Goal: Task Accomplishment & Management: Complete application form

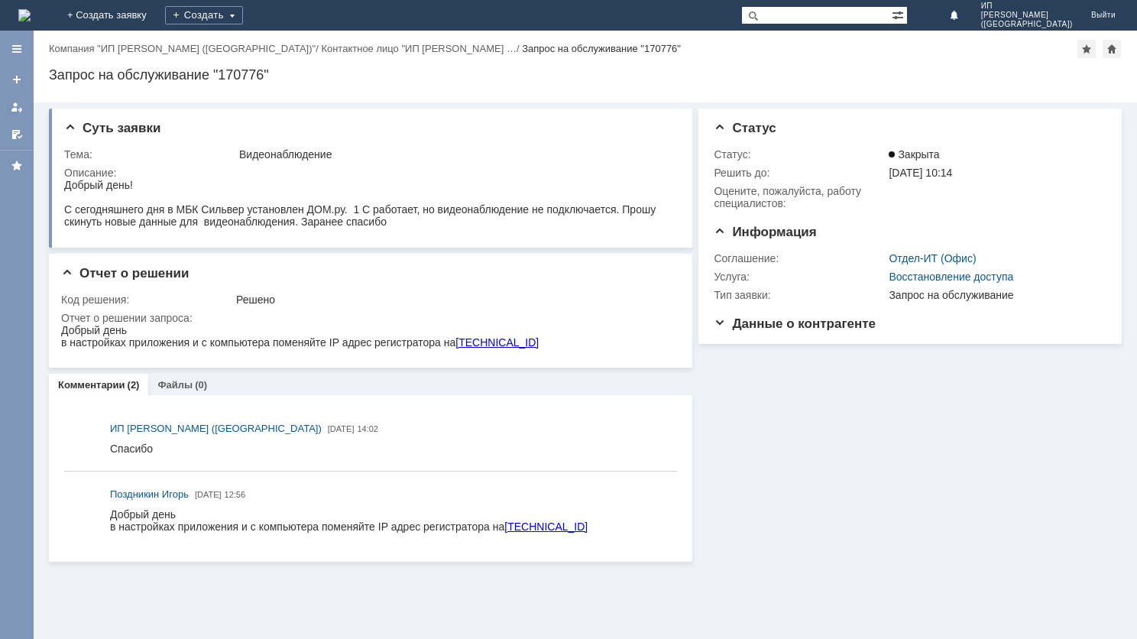
click at [31, 12] on img at bounding box center [24, 15] width 12 height 12
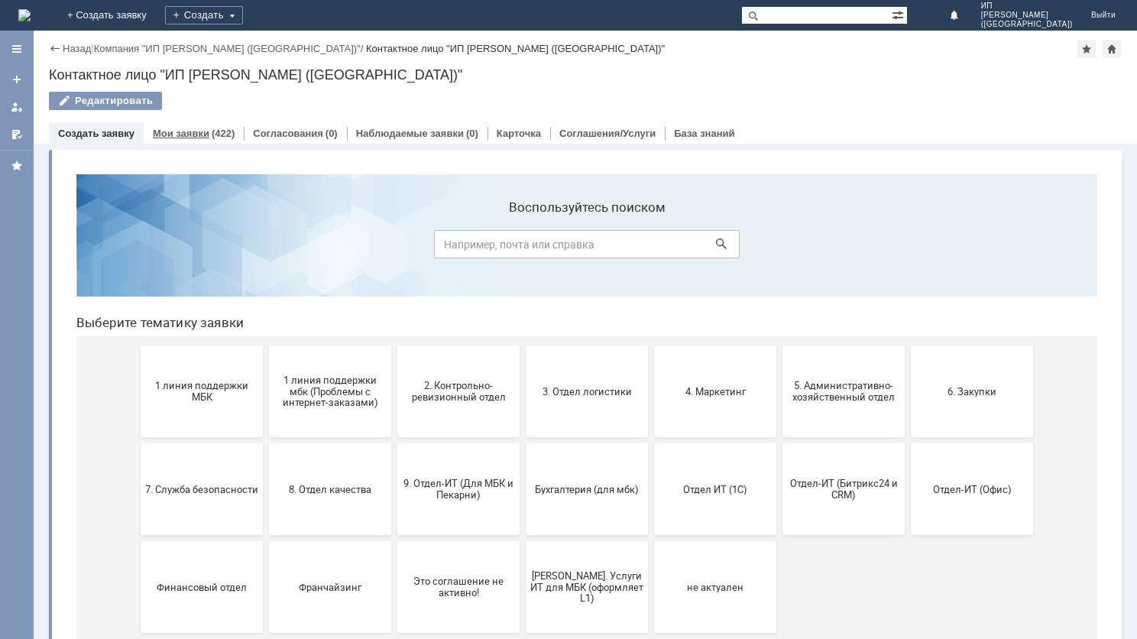
click at [177, 138] on div "Мои заявки (422)" at bounding box center [194, 133] width 100 height 22
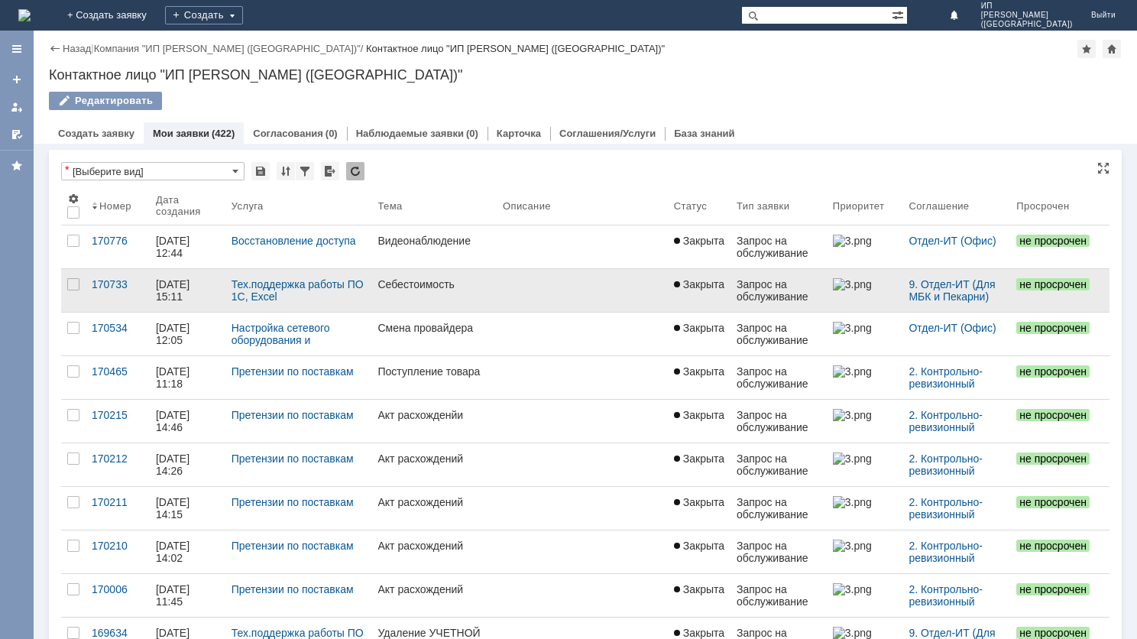
click at [445, 287] on div "Себестоимость" at bounding box center [434, 284] width 112 height 12
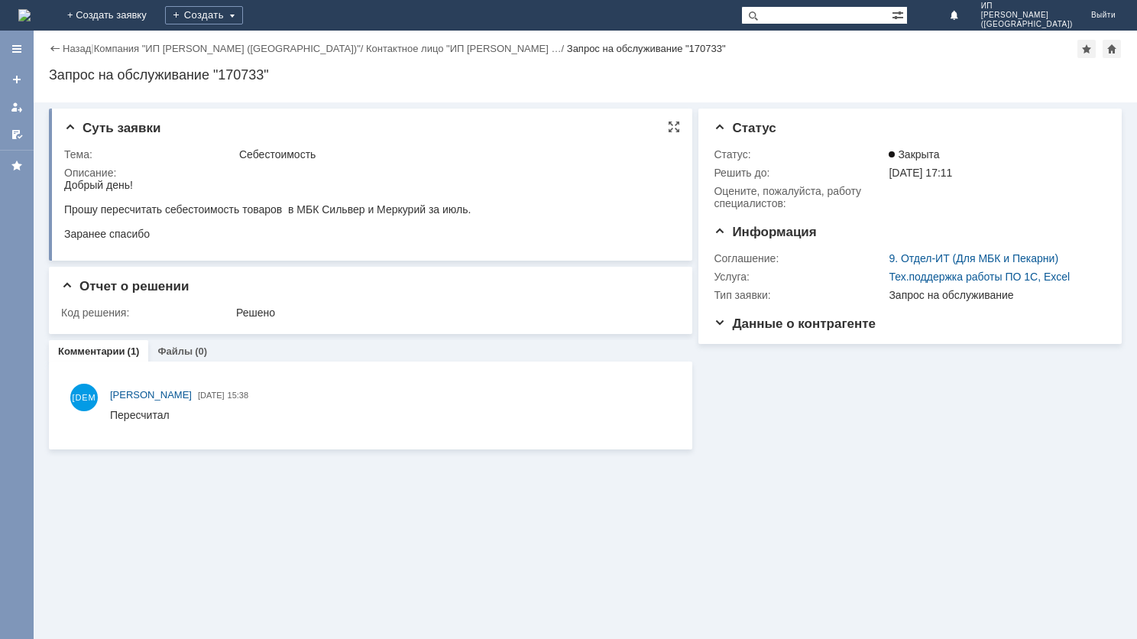
drag, startPoint x: 65, startPoint y: 182, endPoint x: 219, endPoint y: 241, distance: 165.1
click at [219, 240] on body "Добрый день! Прошу пересчитать себестоимость товаров в МБК Сильвер и Меркурий з…" at bounding box center [267, 209] width 406 height 61
copy body "Добрый день! Прошу пересчитать себестоимость товаров в МБК Сильвер и Меркурий з…"
click at [156, 14] on link "+ Создать заявку" at bounding box center [107, 15] width 98 height 31
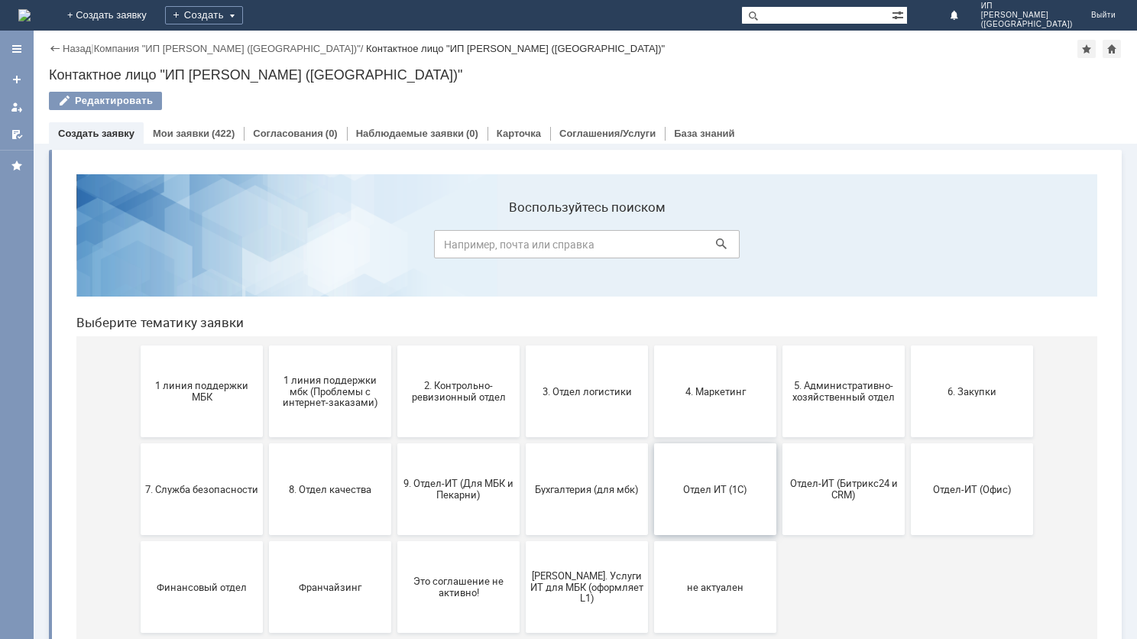
click at [689, 489] on span "Отдел ИТ (1С)" at bounding box center [714, 488] width 113 height 11
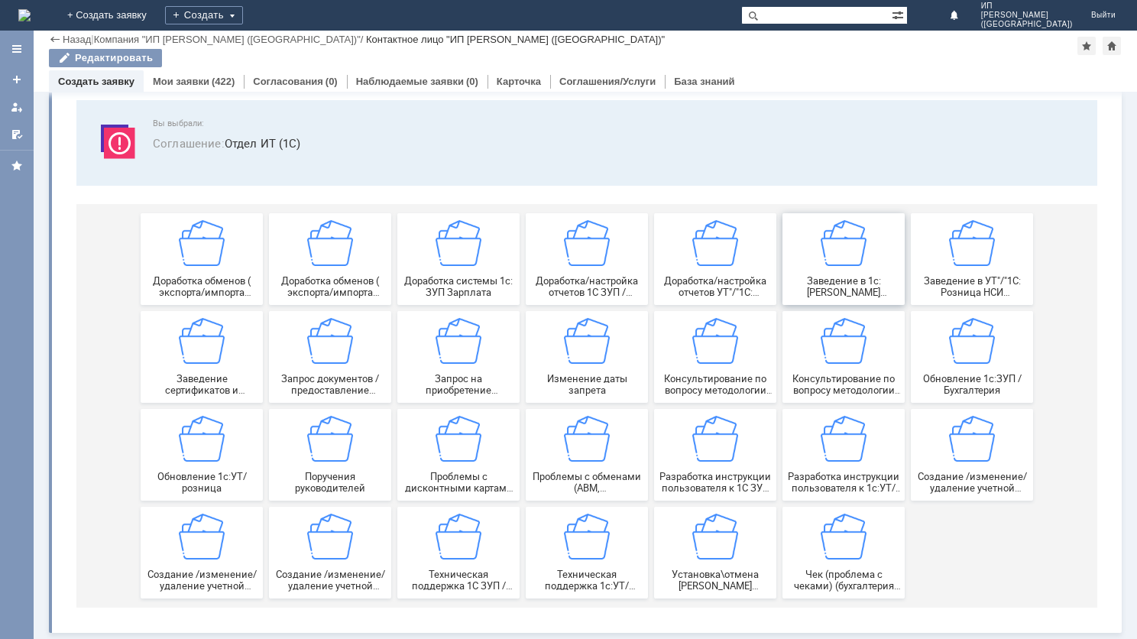
scroll to position [82, 0]
click at [156, 17] on link "+ Создать заявку" at bounding box center [107, 15] width 98 height 31
click at [156, 21] on link "+ Создать заявку" at bounding box center [107, 15] width 98 height 31
click at [31, 17] on img at bounding box center [24, 15] width 12 height 12
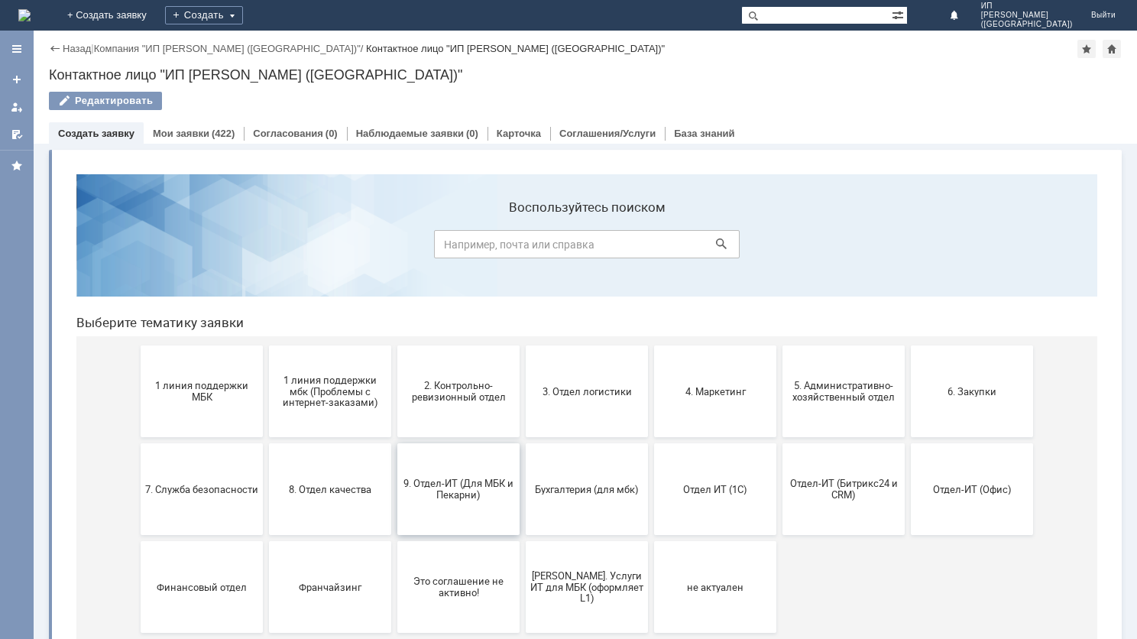
click at [457, 478] on span "9. Отдел-ИТ (Для МБК и Пекарни)" at bounding box center [458, 488] width 113 height 23
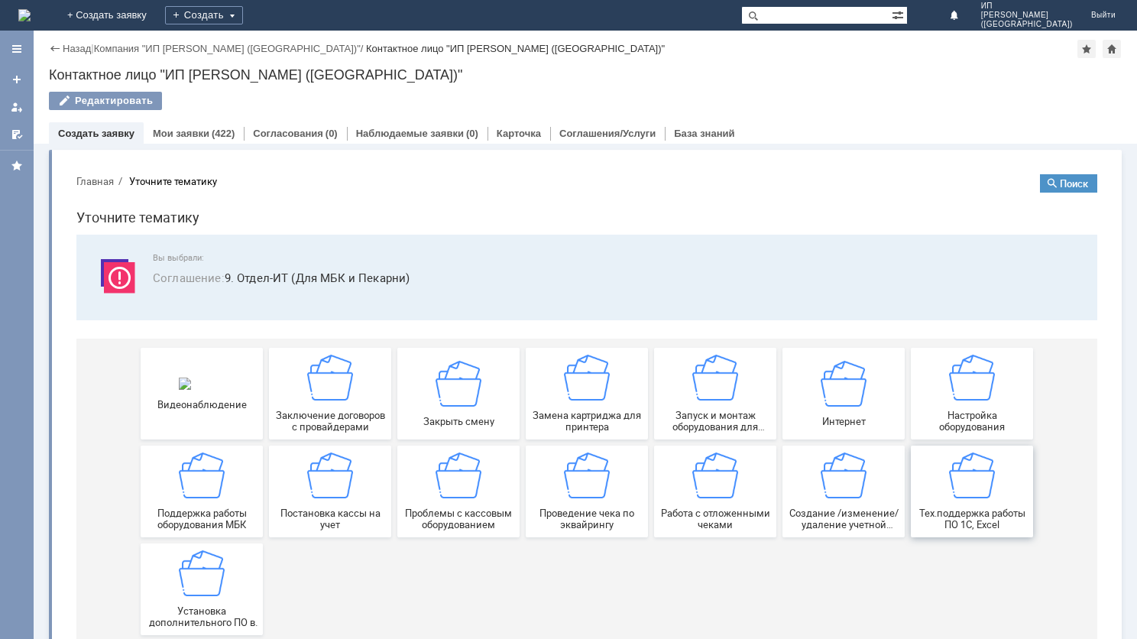
click at [968, 470] on img at bounding box center [972, 475] width 46 height 46
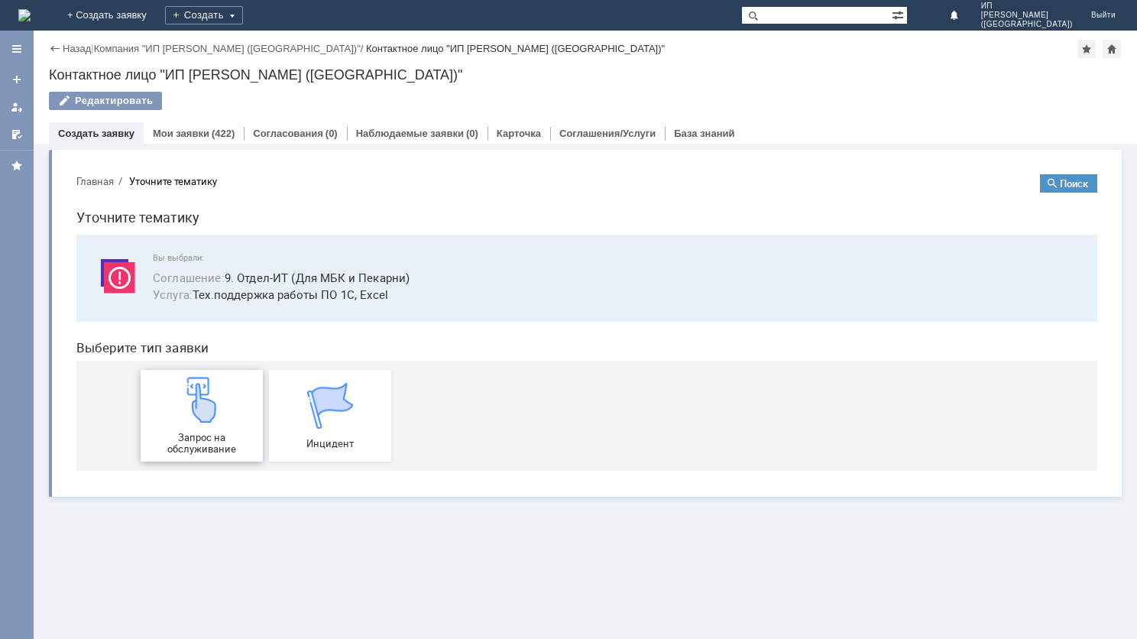
click at [209, 411] on img at bounding box center [202, 400] width 46 height 46
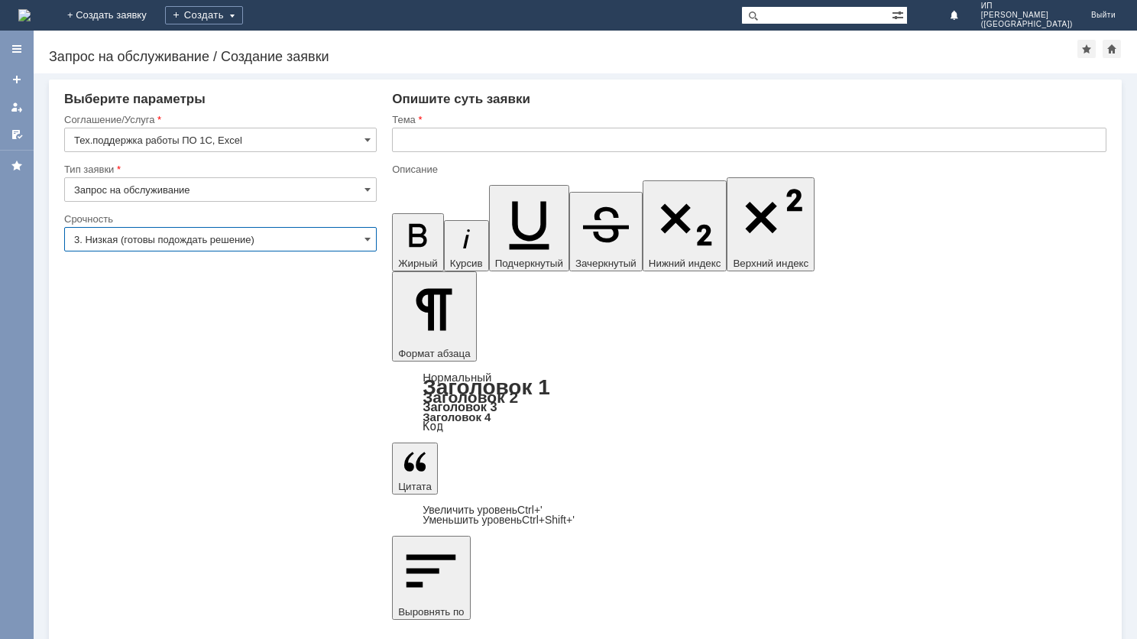
click at [361, 240] on input "3. Низкая (готовы подождать решение)" at bounding box center [220, 239] width 312 height 24
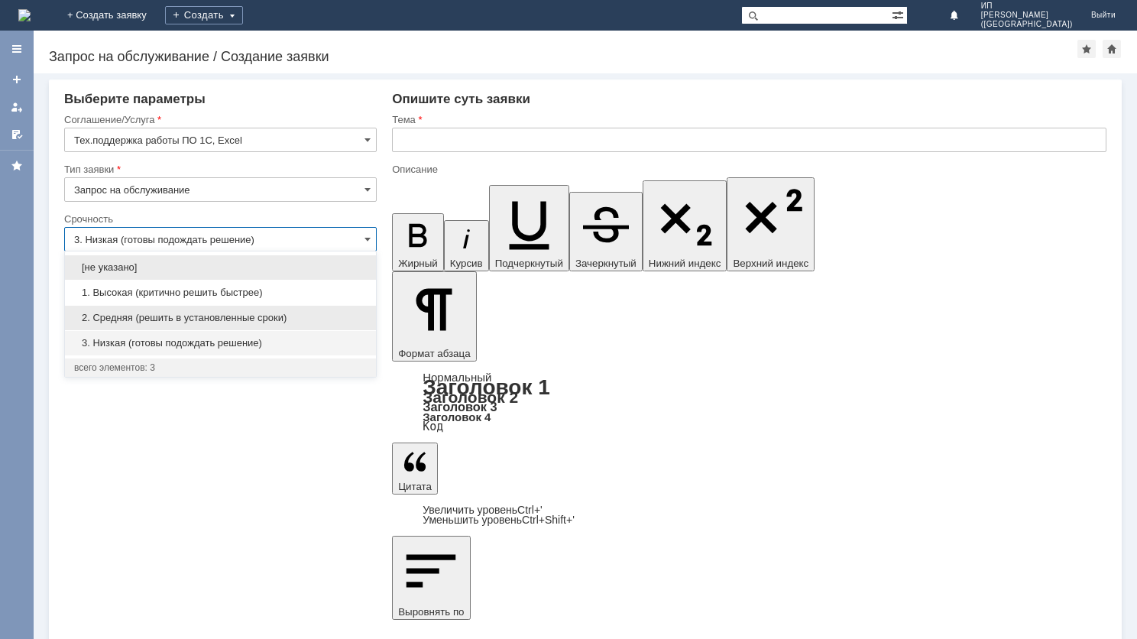
click at [273, 315] on span "2. Средняя (решить в установленные сроки)" at bounding box center [220, 318] width 293 height 12
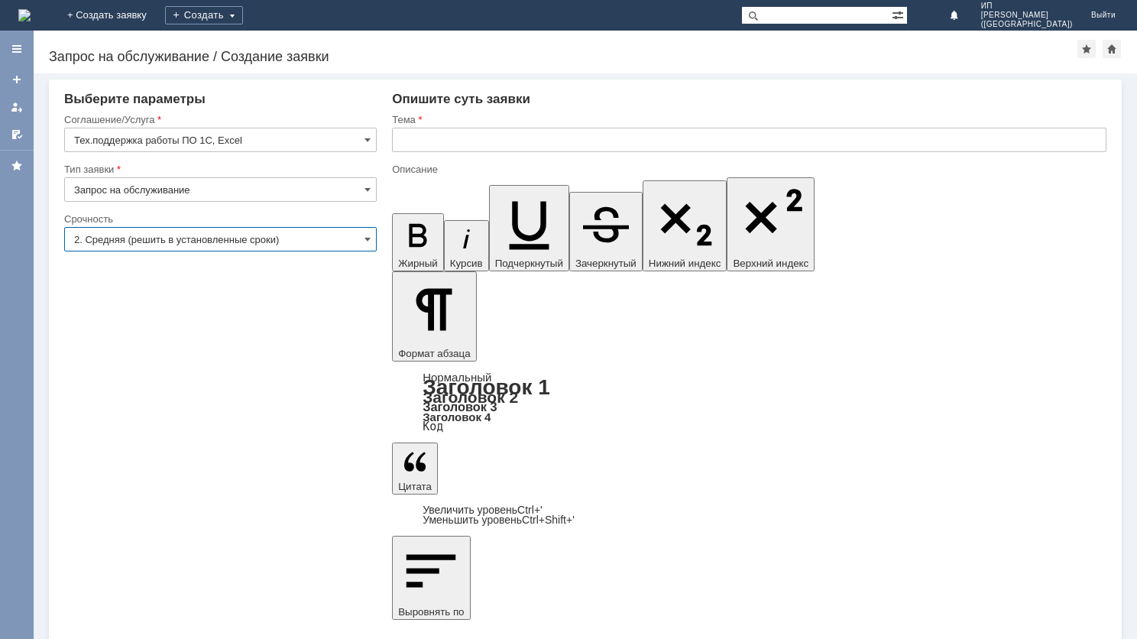
type input "2. Средняя (решить в установленные сроки)"
click at [445, 143] on input "text" at bounding box center [749, 140] width 714 height 24
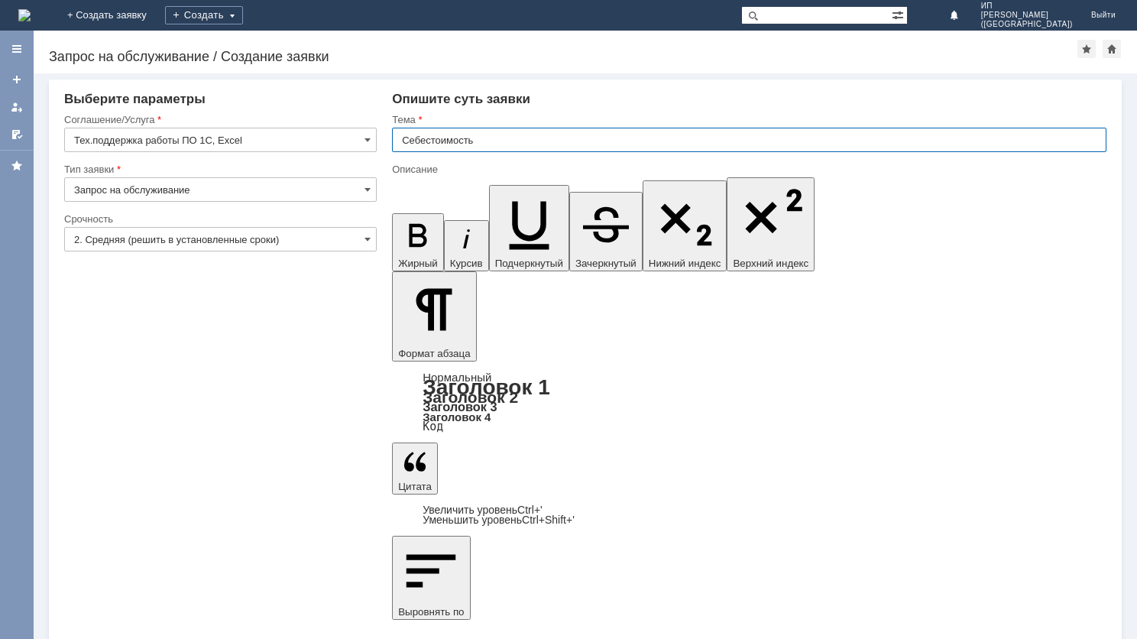
type input "Себестоимость"
drag, startPoint x: 784, startPoint y: 4463, endPoint x: 800, endPoint y: 4466, distance: 15.6
